Goal: Communication & Community: Answer question/provide support

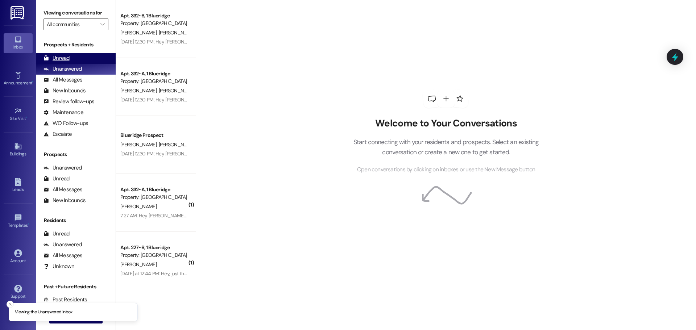
click at [65, 58] on div "Unread" at bounding box center [56, 58] width 26 height 8
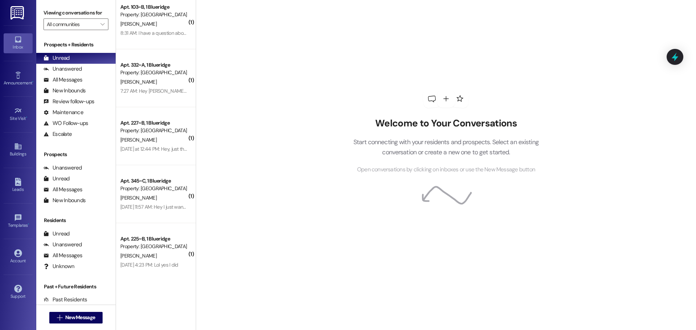
scroll to position [11, 0]
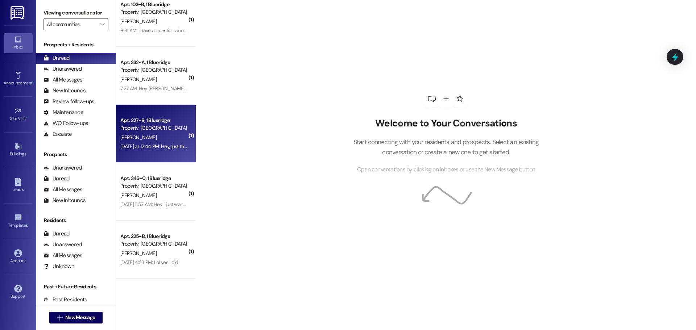
click at [161, 139] on div "[PERSON_NAME]" at bounding box center [154, 137] width 68 height 9
click at [165, 149] on div "[DATE] at 12:44 PM: Hey, just thought I'd let you know that I am fully moved ou…" at bounding box center [284, 146] width 328 height 7
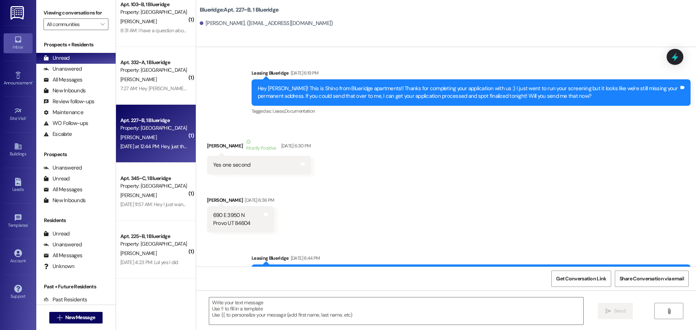
scroll to position [45980, 0]
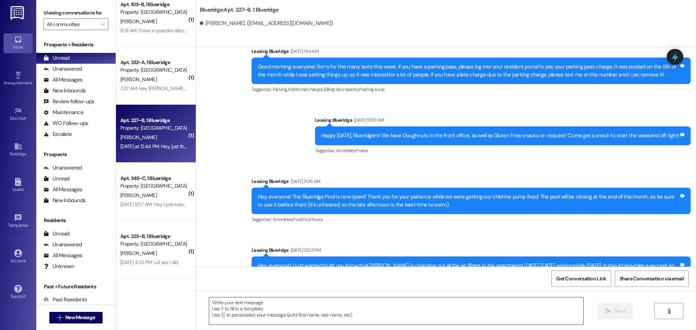
click at [422, 309] on textarea at bounding box center [396, 311] width 374 height 27
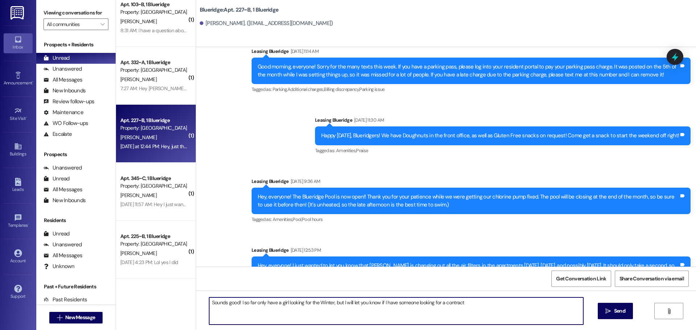
type textarea "Sounds good! I so far only have a girl looking for the Winter, but I will let y…"
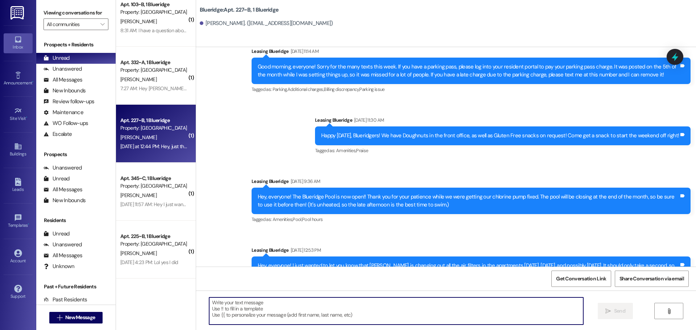
scroll to position [45980, 0]
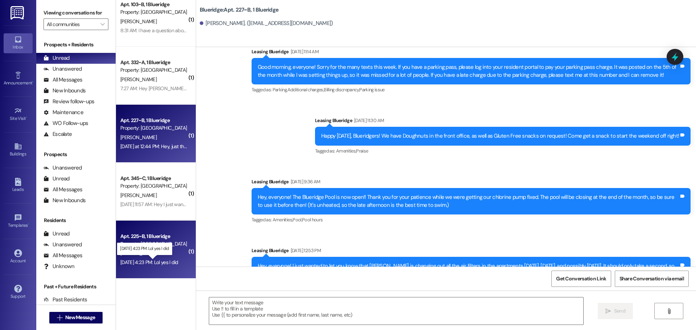
click at [150, 262] on div "[DATE] 4:23 PM: Lol yes I did [DATE] 4:23 PM: Lol yes I did" at bounding box center [149, 262] width 58 height 7
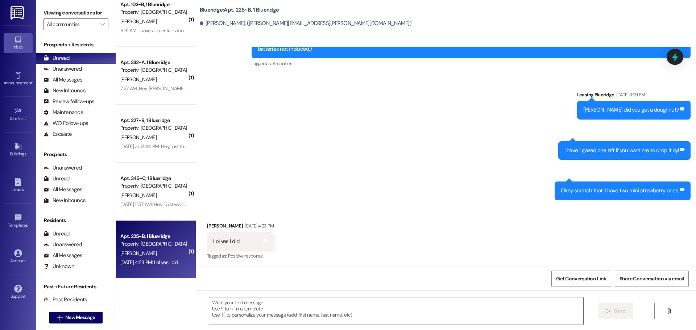
scroll to position [5711, 0]
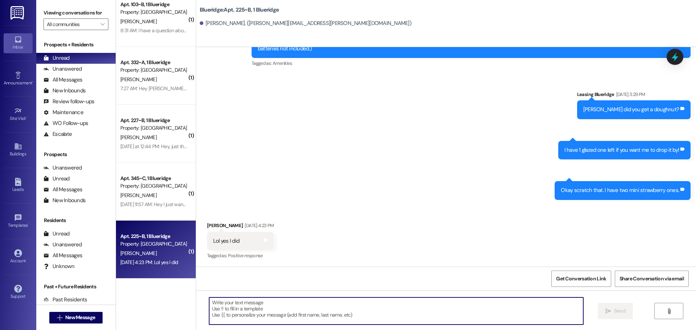
click at [306, 312] on textarea at bounding box center [396, 311] width 374 height 27
type textarea "Oh good!"
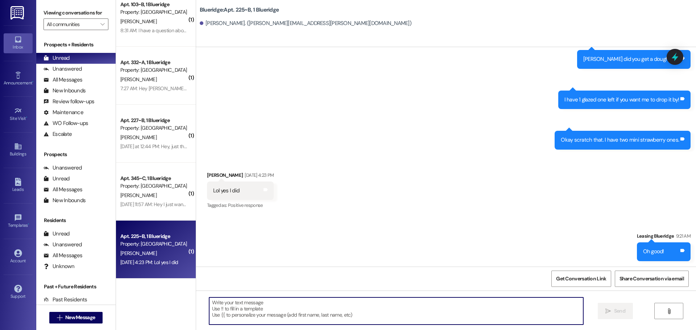
scroll to position [5762, 0]
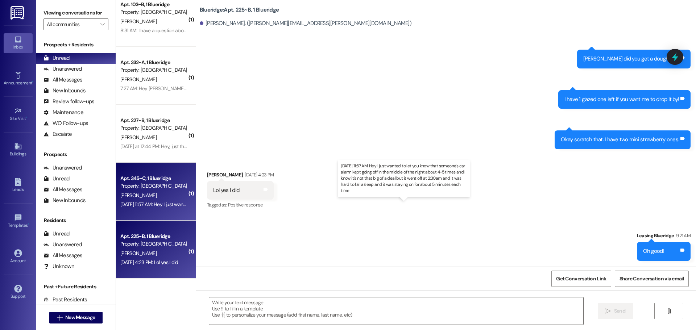
click at [147, 205] on div "[DATE] 11:57 AM: Hey I just wanted to let you know that someone's car alarm kep…" at bounding box center [408, 204] width 577 height 7
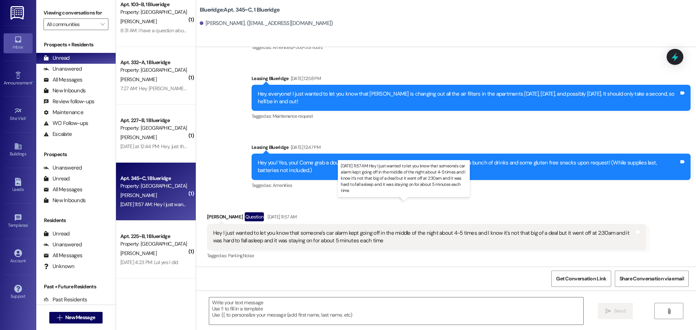
scroll to position [2388, 0]
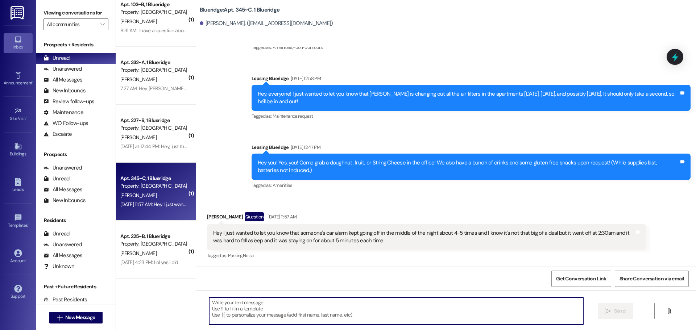
click at [396, 309] on textarea at bounding box center [396, 311] width 374 height 27
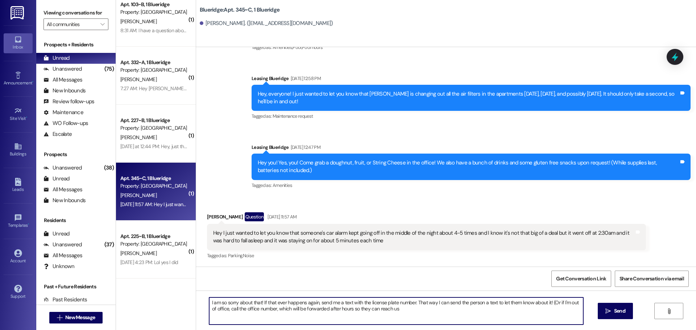
drag, startPoint x: 399, startPoint y: 312, endPoint x: 546, endPoint y: 301, distance: 148.2
click at [546, 301] on textarea "I am so sorry about that! If that ever happens again, send me a text with the l…" at bounding box center [396, 311] width 374 height 27
click at [491, 305] on textarea "I am so sorry about that! If that ever happens again, send me a text with the l…" at bounding box center [396, 311] width 374 height 27
type textarea "I am so sorry about that! If that ever happens again, send me a text with the l…"
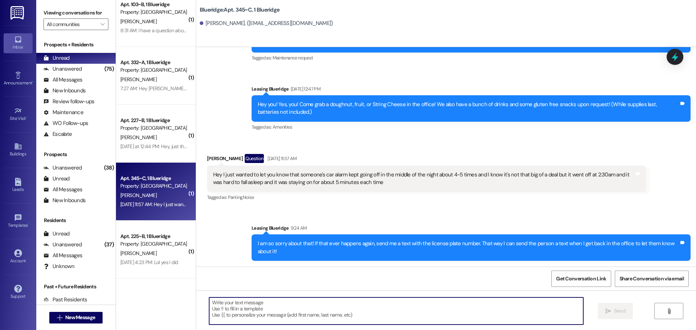
scroll to position [2446, 0]
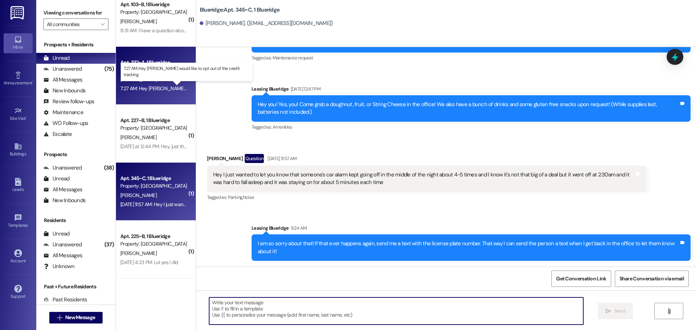
click at [149, 89] on div "7:27 AM: Hey [PERSON_NAME] would like to opt out of the credit tracking 7:27 AM…" at bounding box center [196, 88] width 153 height 7
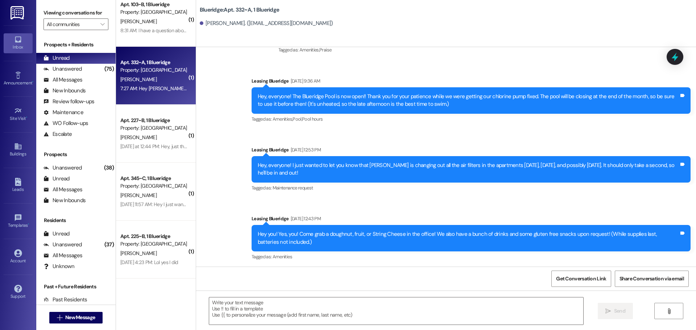
scroll to position [14424, 0]
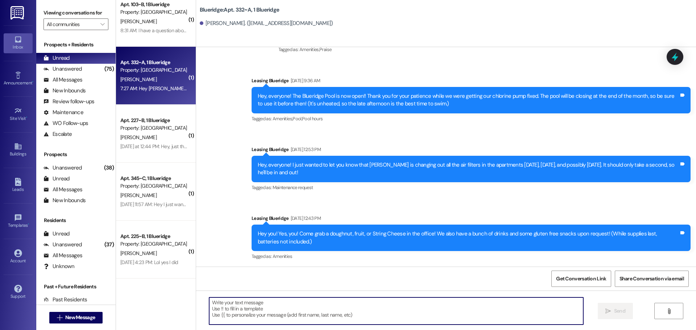
click at [381, 309] on textarea at bounding box center [396, 311] width 374 height 27
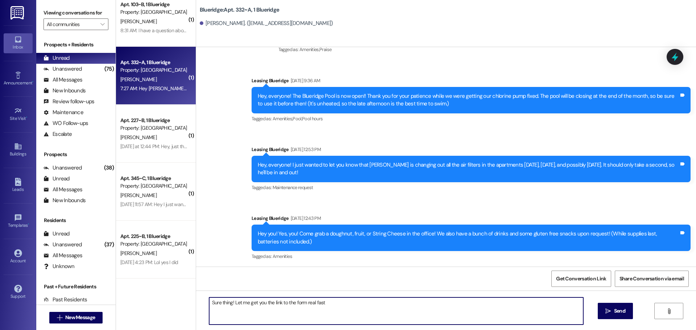
type textarea "Sure thing! Let me get you the link to the form real fast:"
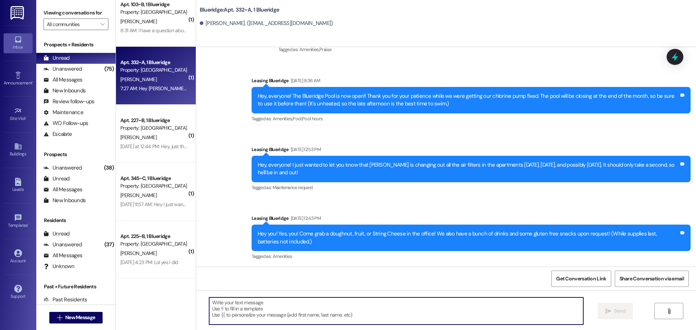
scroll to position [14424, 0]
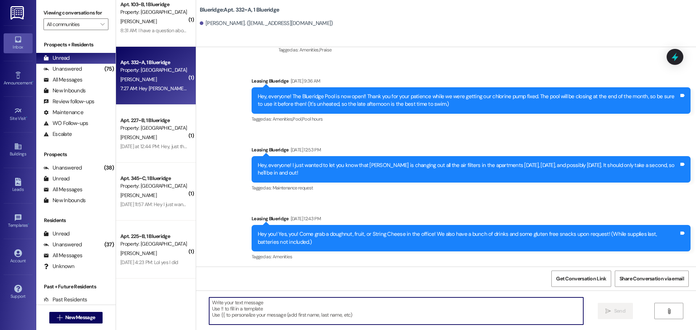
click at [392, 311] on textarea at bounding box center [396, 311] width 374 height 27
paste textarea "[URL][DOMAIN_NAME]"
type textarea "[URL][DOMAIN_NAME]"
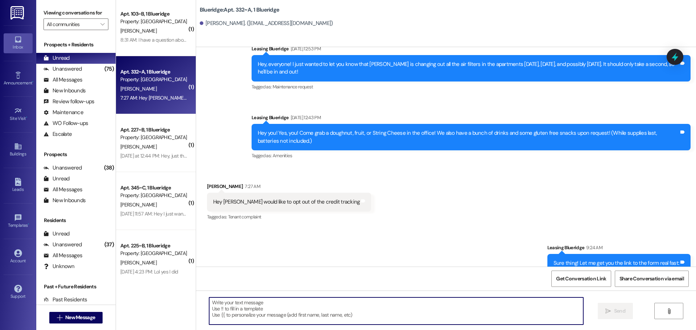
scroll to position [0, 0]
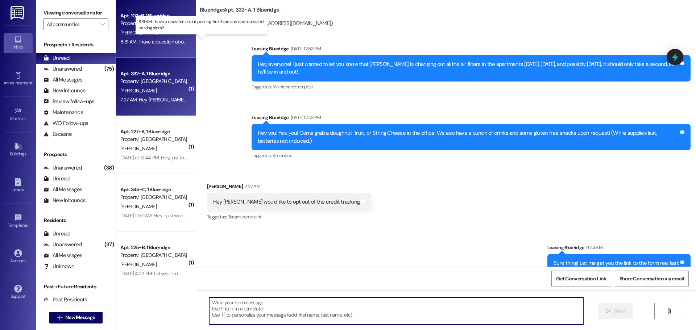
click at [165, 42] on div "8:31 AM: I have a question about parking. Are there any open covered parking sl…" at bounding box center [207, 41] width 175 height 7
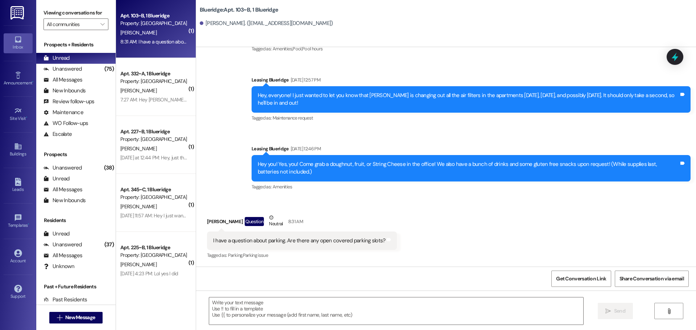
scroll to position [2388, 0]
click at [305, 324] on textarea at bounding box center [396, 311] width 374 height 27
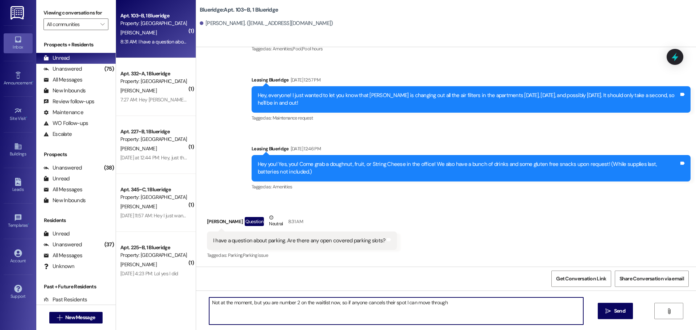
click at [448, 304] on textarea "Not at the moment, but you are number 2 on the waitlist now, so if anyone cance…" at bounding box center [396, 311] width 374 height 27
type textarea "Not at the moment, but you are number 2 on the waitlist now, so if anyone cance…"
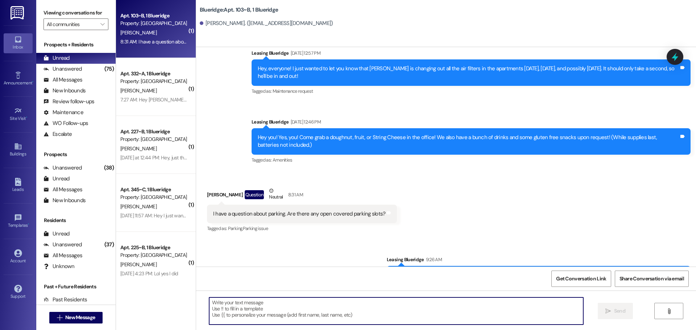
scroll to position [2438, 0]
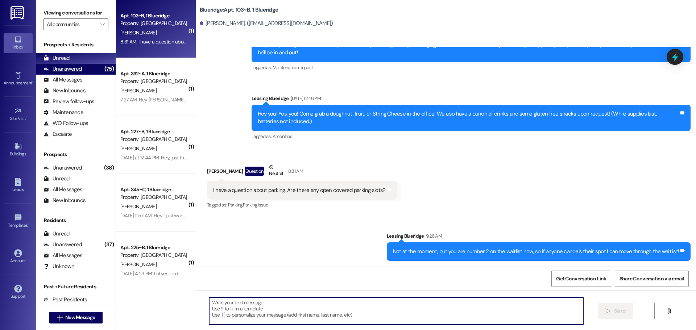
click at [77, 68] on div "Unanswered" at bounding box center [62, 69] width 38 height 8
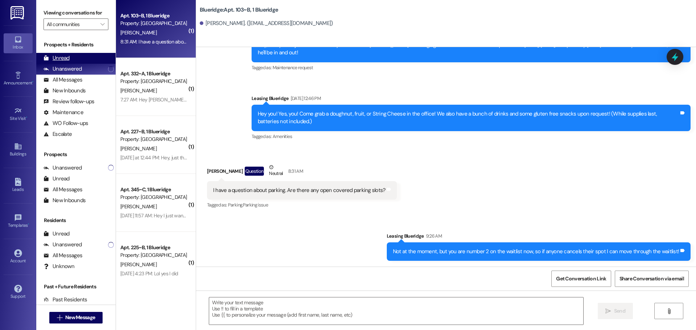
click at [83, 58] on div "Unread" at bounding box center [75, 58] width 79 height 11
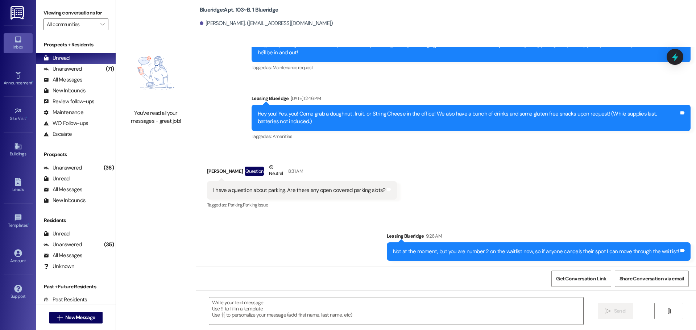
click at [478, 130] on div "Hey you! Yes, you! Come grab a doughnut, fruit, or String Cheese in the office!…" at bounding box center [470, 118] width 439 height 26
drag, startPoint x: 276, startPoint y: 121, endPoint x: 282, endPoint y: 125, distance: 6.8
click at [276, 121] on div "Hey you! Yes, you! Come grab a doughnut, fruit, or String Cheese in the office!…" at bounding box center [468, 118] width 421 height 16
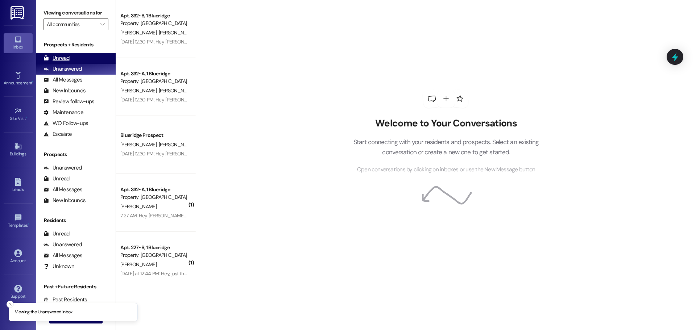
click at [70, 58] on div "Unread (0)" at bounding box center [75, 58] width 79 height 11
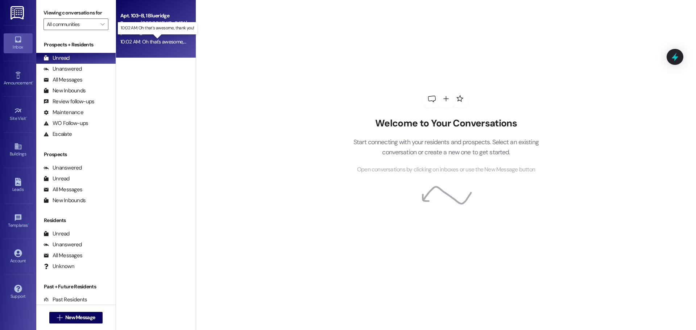
click at [161, 42] on div "10:02 AM: Oh that's awesome, thank you! 10:02 AM: Oh that's awesome, thank you!" at bounding box center [163, 41] width 86 height 7
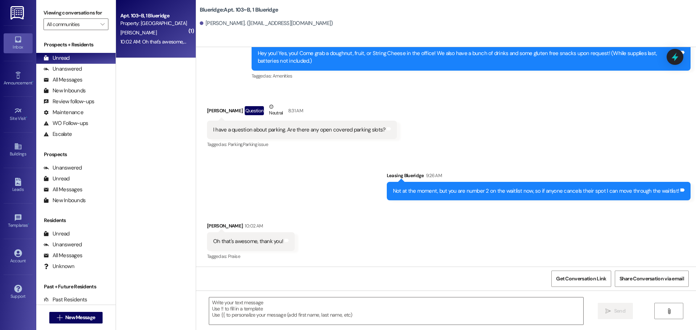
scroll to position [2499, 0]
click at [407, 306] on textarea at bounding box center [396, 311] width 374 height 27
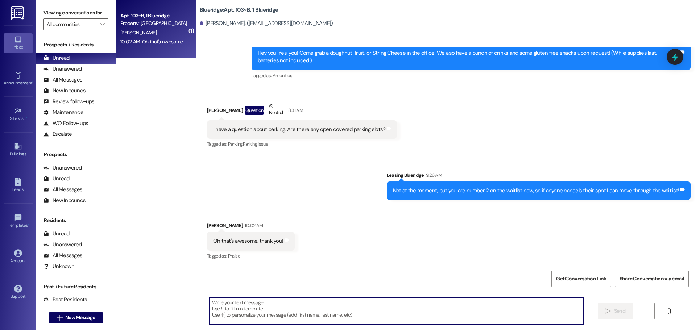
type textarea "N"
type textarea "Yeah, no problem!"
click at [357, 197] on div "Sent via SMS Leasing Blueridge 9:26 AM Not at the moment, but you are number 2 …" at bounding box center [446, 180] width 500 height 50
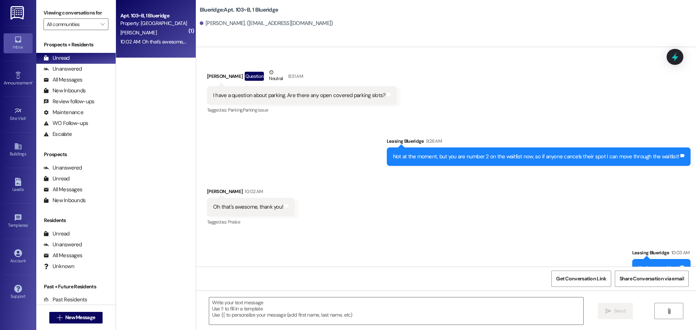
scroll to position [2550, 0]
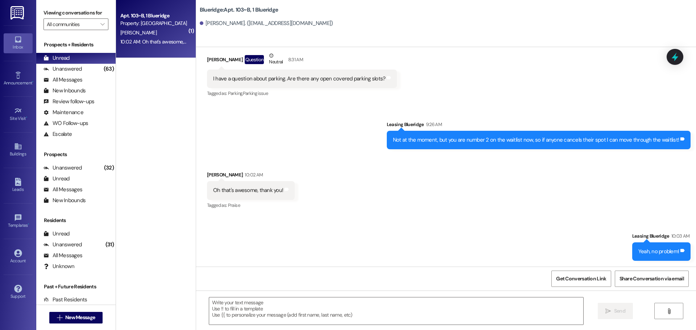
click at [625, 79] on div "Received via SMS Lacie Frampton Question Neutral 8:31 AM I have a question abou…" at bounding box center [446, 70] width 500 height 69
click at [386, 183] on div "Received via SMS Lacie Frampton 10:02 AM Oh that's awesome, thank you! Tags and…" at bounding box center [446, 185] width 500 height 61
click at [343, 207] on div "Received via SMS Lacie Frampton 10:02 AM Oh that's awesome, thank you! Tags and…" at bounding box center [446, 185] width 500 height 61
click at [85, 316] on span "New Message" at bounding box center [80, 318] width 30 height 8
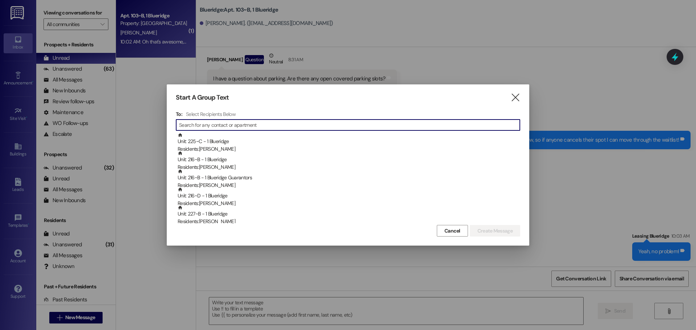
click at [260, 130] on input at bounding box center [349, 125] width 341 height 10
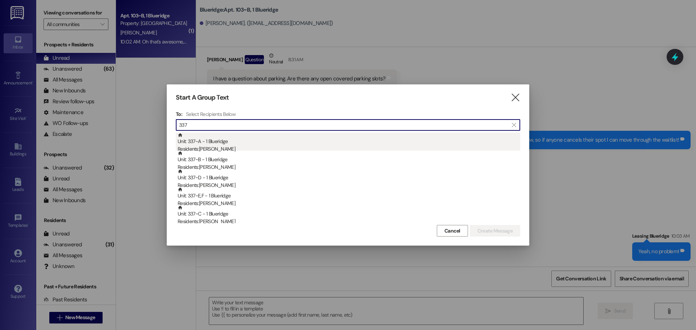
type input "337"
click at [258, 143] on div "Unit: 337~A - 1 Blueridge Residents: Anne Simpson" at bounding box center [349, 143] width 342 height 21
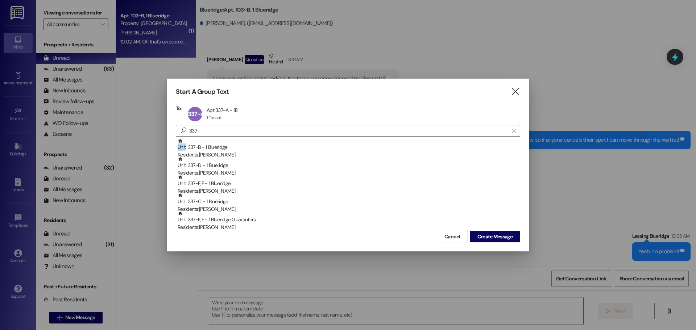
click at [258, 143] on div "Unit: 337~B - 1 Blueridge Residents: Daria Tolman" at bounding box center [349, 148] width 342 height 21
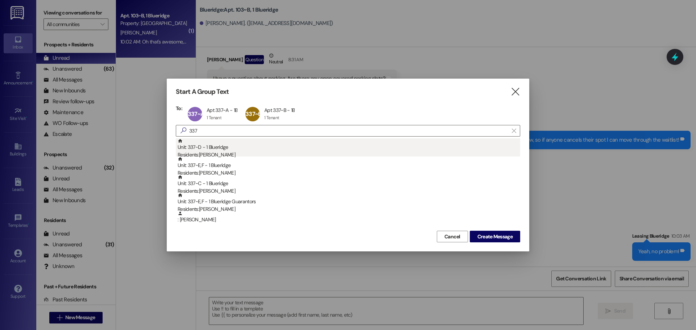
click at [259, 145] on div "Unit: 337~D - 1 Blueridge Residents: Katelyn Spencer" at bounding box center [349, 148] width 342 height 21
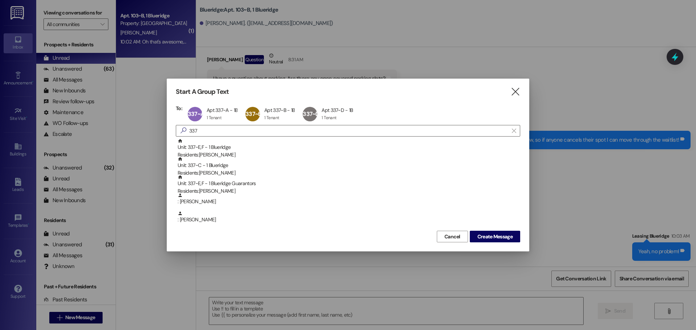
click at [259, 145] on div "Unit: 337~E,F - 1 Blueridge Residents: Whitney Hymas" at bounding box center [349, 148] width 342 height 21
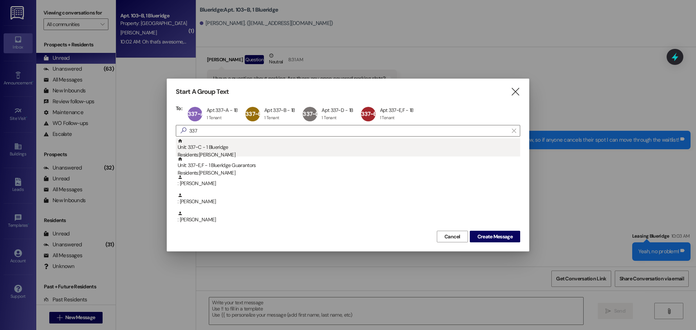
click at [260, 145] on div "Unit: 337~C - 1 Blueridge Residents: Brinley Hill" at bounding box center [349, 148] width 342 height 21
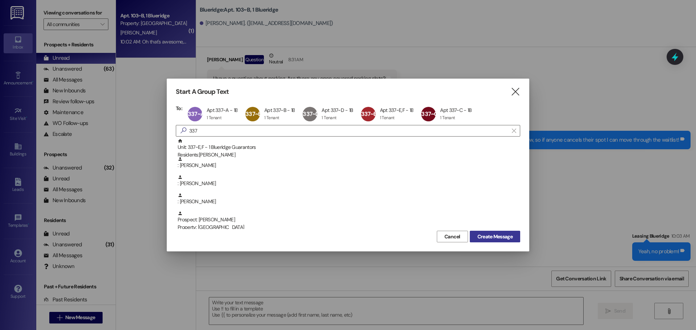
click at [492, 233] on span "Create Message" at bounding box center [494, 237] width 35 height 8
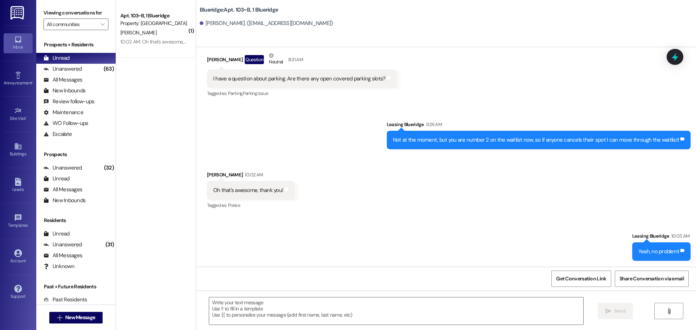
scroll to position [0, 0]
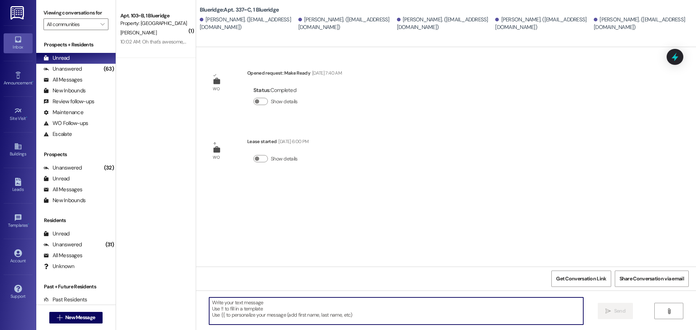
click at [401, 314] on textarea at bounding box center [396, 311] width 374 height 27
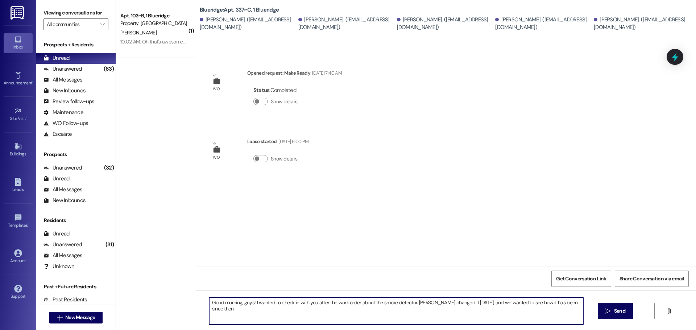
type textarea "Good morning, guys! I wanted to check in with you after the work order about th…"
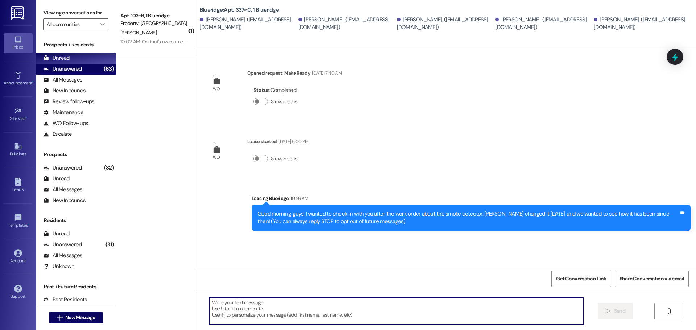
click at [81, 68] on div "Unanswered (63)" at bounding box center [75, 69] width 79 height 11
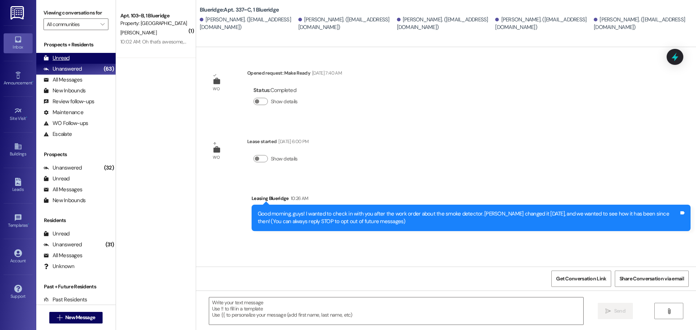
click at [78, 60] on div "Unread (0)" at bounding box center [75, 58] width 79 height 11
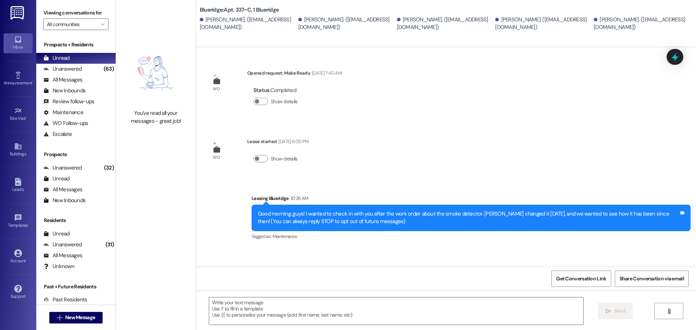
click at [483, 120] on div "WO Opened request: Make Ready Aug 22, 2023 at 7:40 AM Status : Completed Show d…" at bounding box center [446, 157] width 500 height 220
click at [445, 138] on div "WO Opened request: Make Ready Aug 22, 2023 at 7:40 AM Status : Completed Show d…" at bounding box center [446, 157] width 500 height 220
click at [633, 95] on div "WO Opened request: Make Ready Aug 22, 2023 at 7:40 AM Status : Completed Show d…" at bounding box center [446, 157] width 500 height 220
drag, startPoint x: 214, startPoint y: 191, endPoint x: 213, endPoint y: 176, distance: 14.9
click at [214, 191] on div "Sent via SMS Leasing Blueridge 10:26 AM Good morning, guys! I wanted to check i…" at bounding box center [446, 212] width 500 height 69
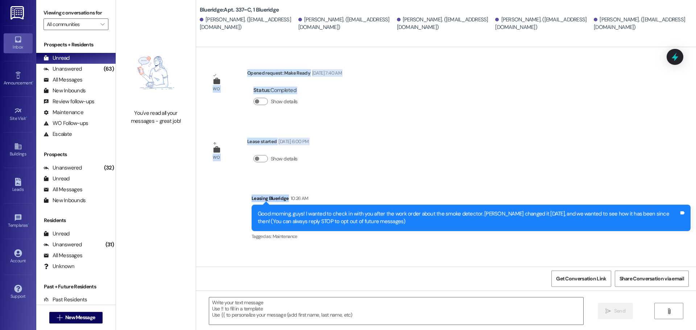
drag, startPoint x: 195, startPoint y: 49, endPoint x: 505, endPoint y: 194, distance: 341.9
click at [505, 194] on div "WO Opened request: Make Ready Aug 22, 2023 at 7:40 AM Status : Completed Show d…" at bounding box center [446, 157] width 500 height 220
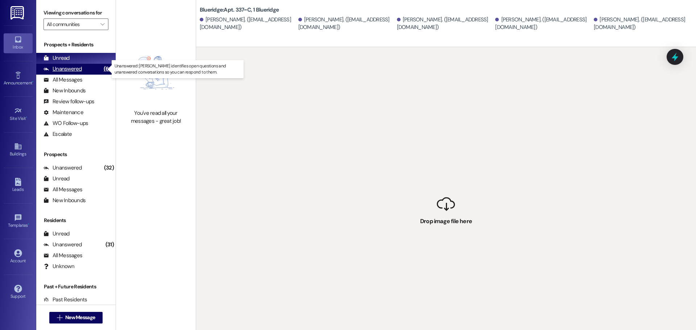
click at [82, 70] on div "Unanswered (63)" at bounding box center [75, 69] width 79 height 11
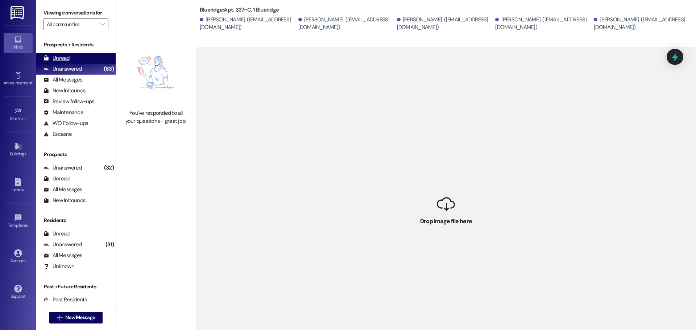
click at [79, 55] on div "Unread (0)" at bounding box center [75, 58] width 79 height 11
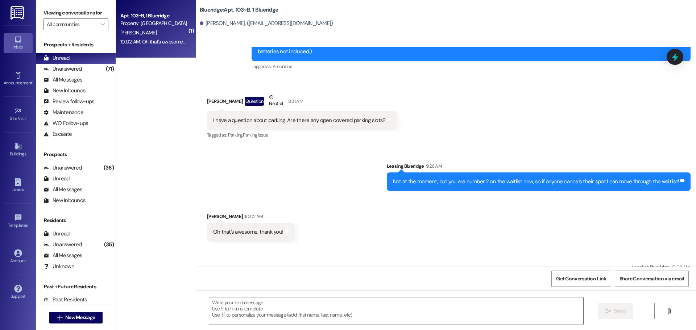
scroll to position [2540, 0]
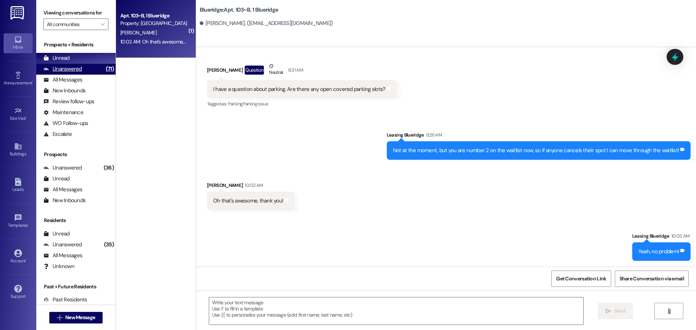
click at [65, 67] on div "Unanswered" at bounding box center [62, 69] width 38 height 8
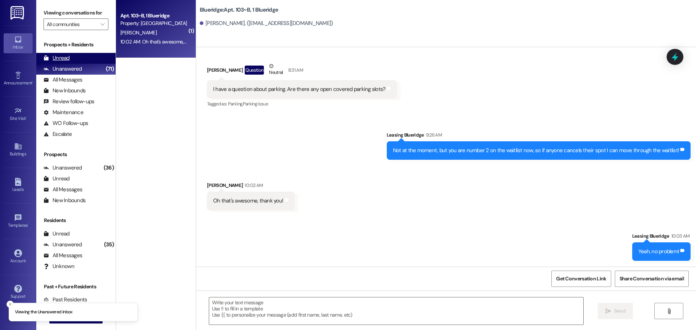
click at [73, 56] on div "Unread (0)" at bounding box center [75, 58] width 79 height 11
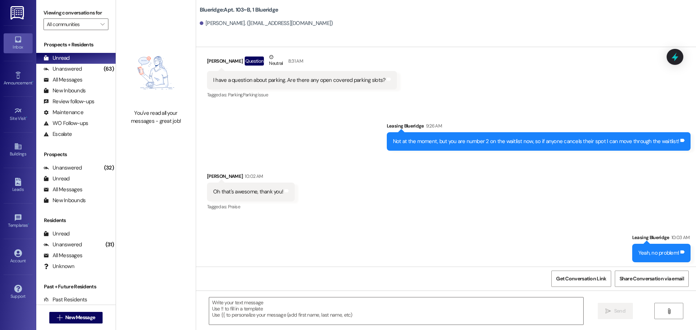
scroll to position [2550, 0]
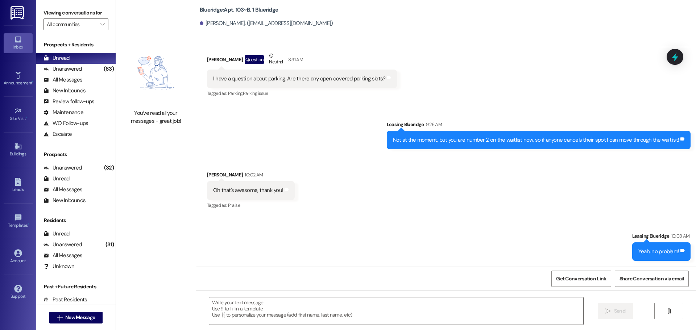
click at [584, 233] on div "Sent via SMS Leasing Blueridge 10:03 AM Yeah, no problem! Tags and notes" at bounding box center [446, 241] width 500 height 50
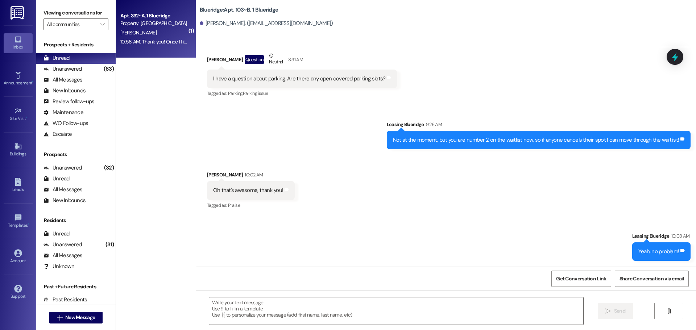
click at [165, 40] on div "10:58 AM: Thank you! Once I fill out this link it should take me off of it? 10:…" at bounding box center [192, 41] width 144 height 7
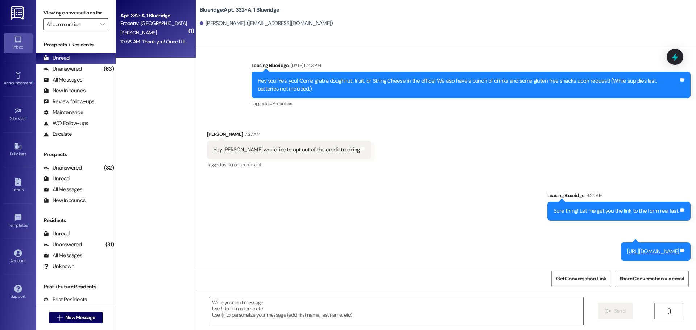
scroll to position [14577, 0]
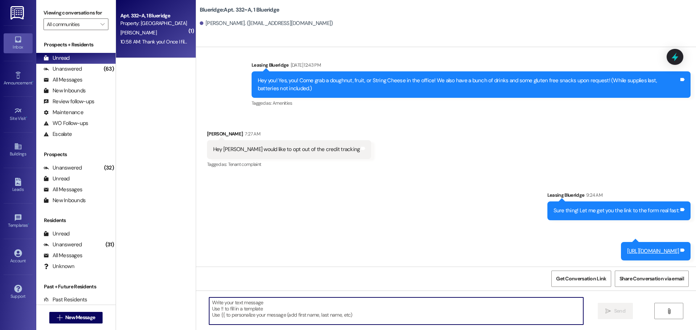
click at [378, 304] on textarea at bounding box center [396, 311] width 374 height 27
type textarea "Yeah, it should!"
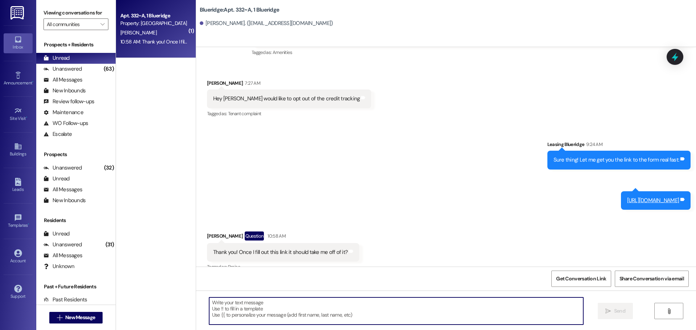
click at [418, 278] on div "Sent via SMS Leasing Blueridge 10:58 AM Yeah, it should! Tags and notes" at bounding box center [446, 303] width 500 height 50
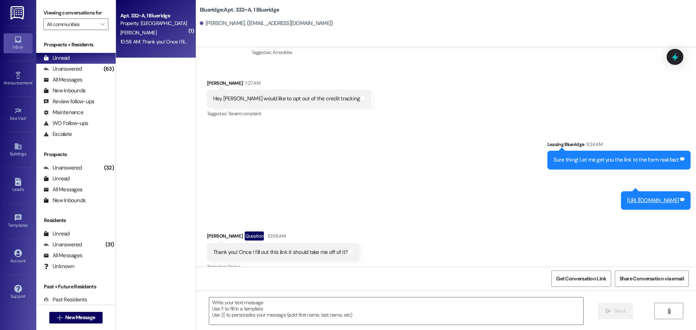
click at [617, 278] on div "Sent via SMS Leasing Blueridge 10:58 AM Yeah, it should! Tags and notes" at bounding box center [446, 303] width 500 height 50
click at [496, 215] on div "Received via SMS Emma Goeckeritz Question 10:58 AM Thank you! Once I fill out t…" at bounding box center [446, 246] width 500 height 63
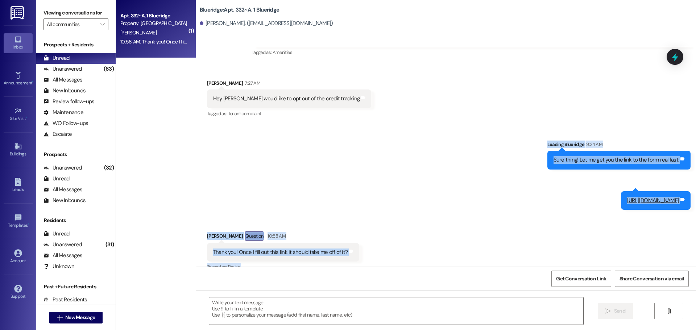
drag, startPoint x: 691, startPoint y: 52, endPoint x: 643, endPoint y: 218, distance: 172.8
click at [643, 218] on div "Announcement, sent via SMS Leasing Blueridge Sep 06, 2024 at 11:52 AM Long ago,…" at bounding box center [446, 157] width 500 height 220
click at [641, 215] on div "Received via SMS Emma Goeckeritz Question 10:58 AM Thank you! Once I fill out t…" at bounding box center [446, 246] width 500 height 63
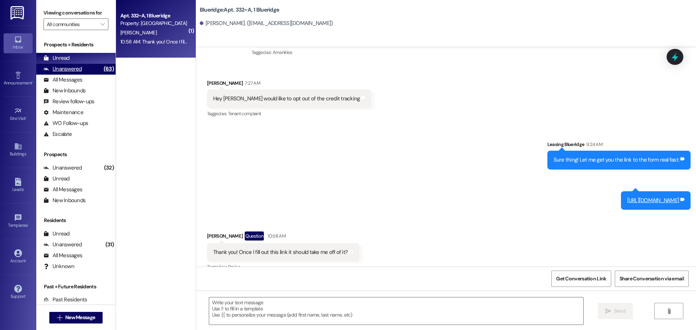
click at [72, 72] on div "Unanswered" at bounding box center [62, 69] width 38 height 8
click at [75, 60] on div "Unread (0)" at bounding box center [75, 58] width 79 height 11
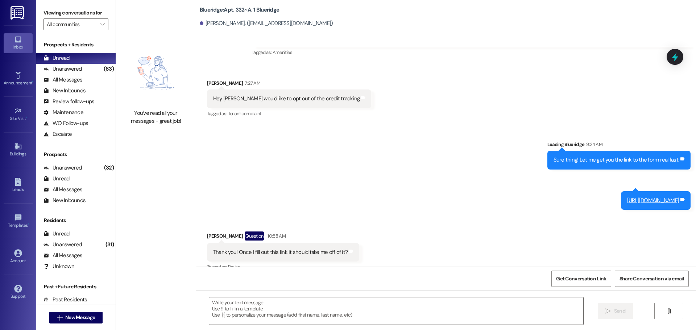
click at [468, 215] on div "Received via SMS Emma Goeckeritz Question 10:58 AM Thank you! Once I fill out t…" at bounding box center [446, 246] width 500 height 63
click at [523, 278] on div "Sent via SMS Leasing Blueridge 10:58 AM Yeah, it should! Tags and notes" at bounding box center [446, 303] width 500 height 50
click at [624, 215] on div "Received via SMS Emma Goeckeritz Question 10:58 AM Thank you! Once I fill out t…" at bounding box center [446, 246] width 500 height 63
